Goal: Find specific page/section: Find specific page/section

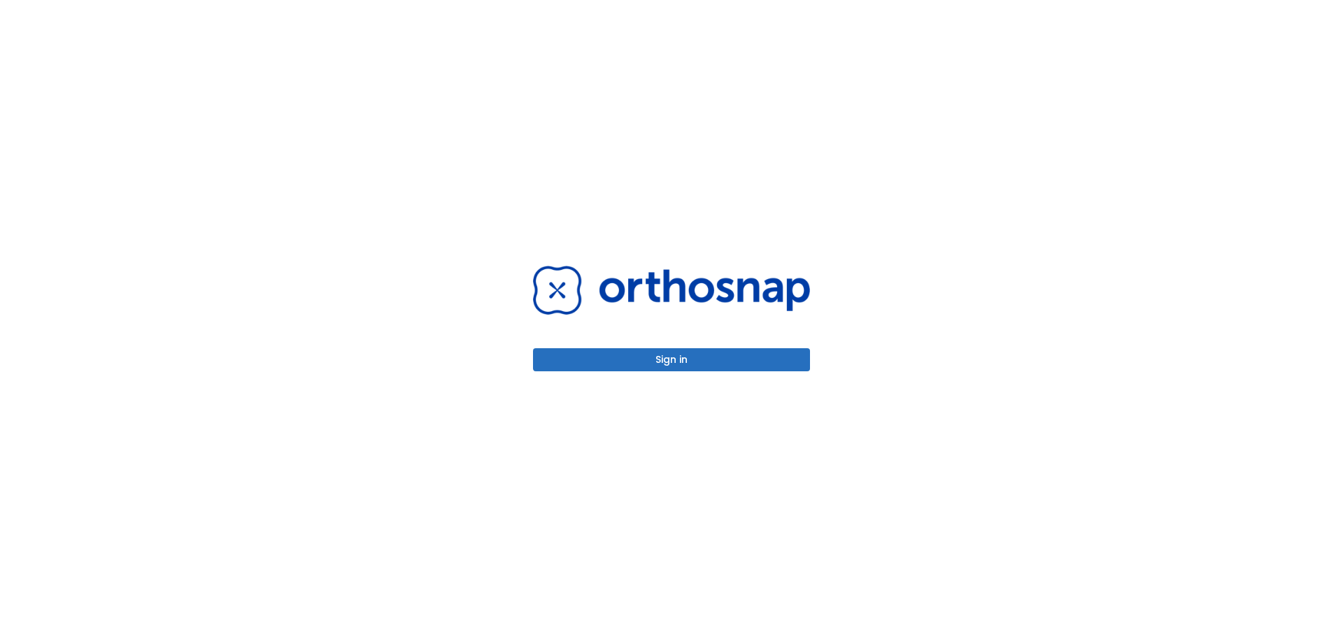
click at [698, 355] on button "Sign in" at bounding box center [671, 359] width 277 height 23
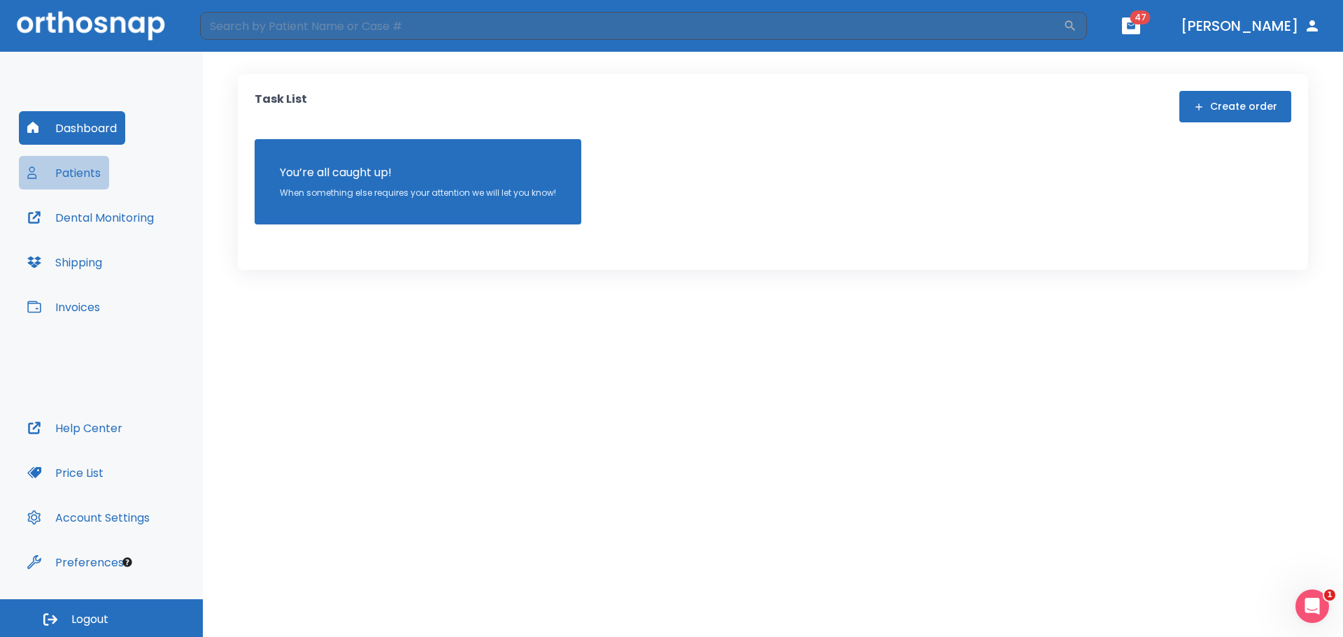
click at [92, 168] on button "Patients" at bounding box center [64, 173] width 90 height 34
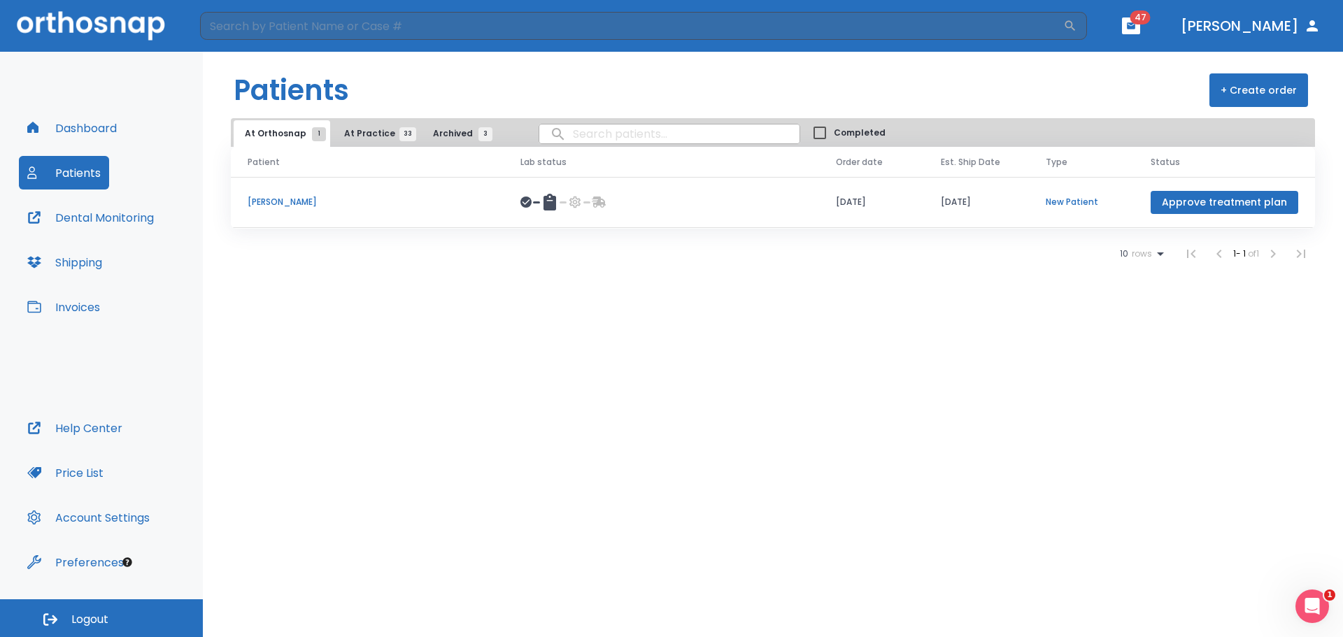
click at [630, 132] on input "search" at bounding box center [669, 133] width 260 height 27
type input "lubin"
click at [357, 132] on span "At Practice 33" at bounding box center [376, 133] width 64 height 13
